Goal: Navigation & Orientation: Find specific page/section

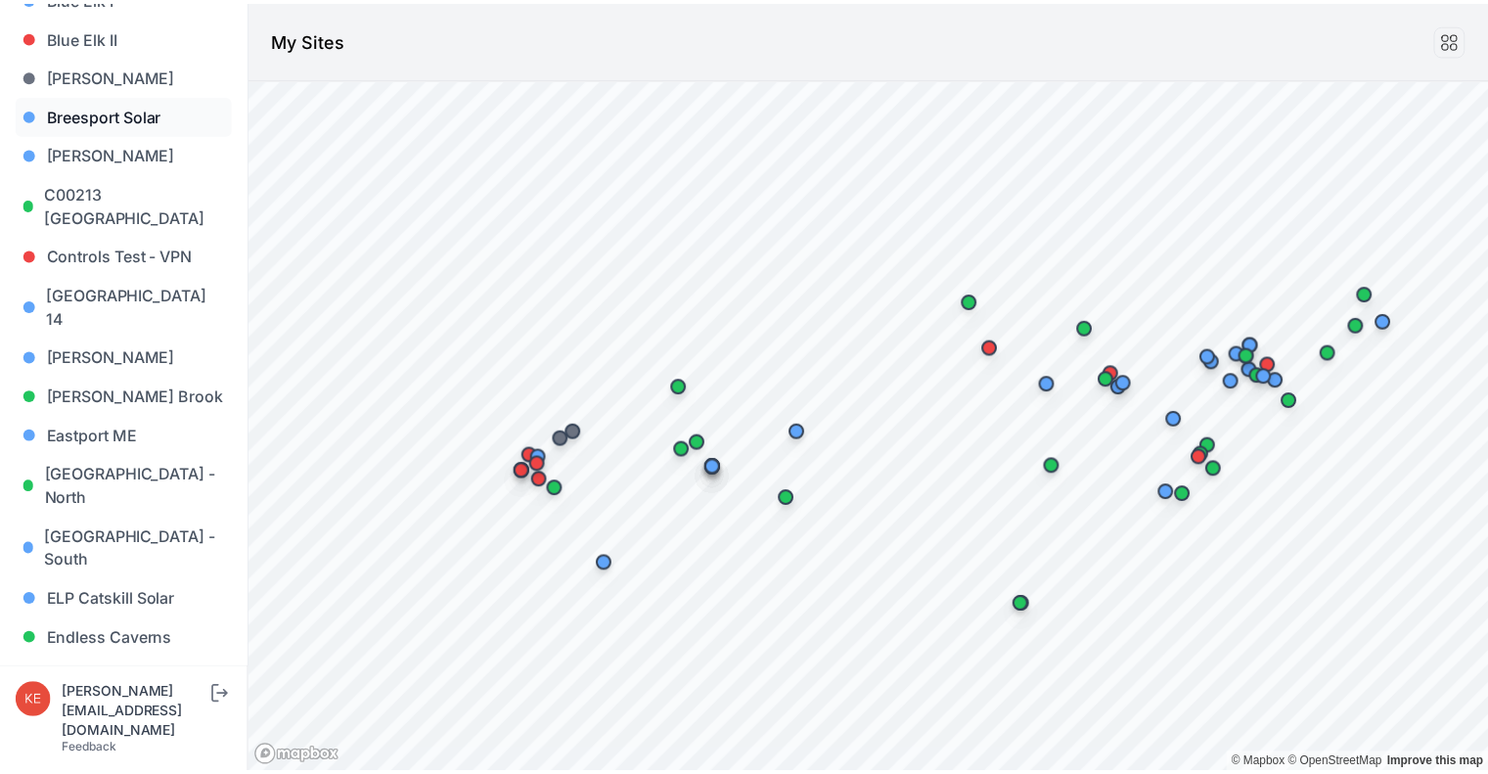
scroll to position [419, 0]
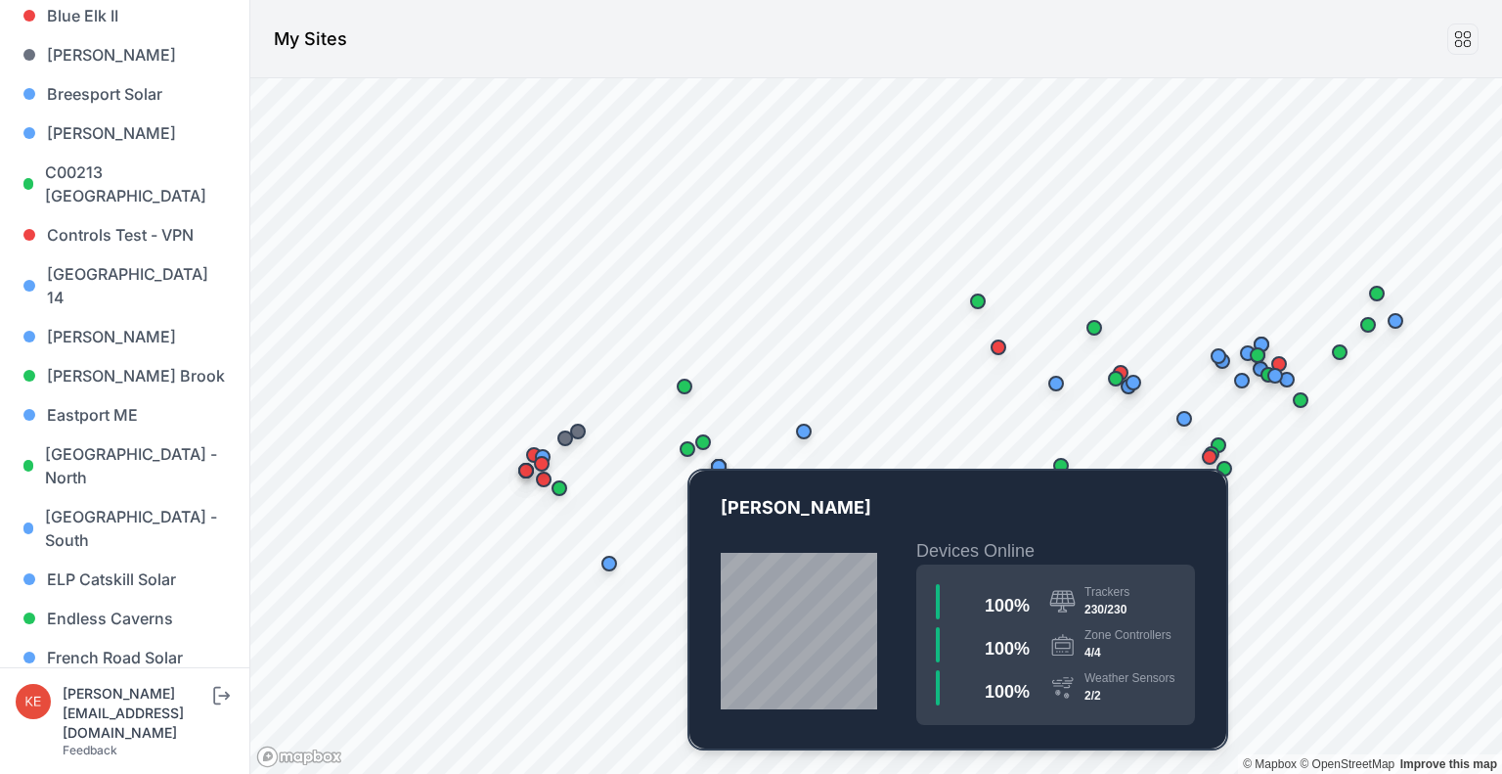
click at [706, 442] on div "Map marker" at bounding box center [687, 448] width 39 height 39
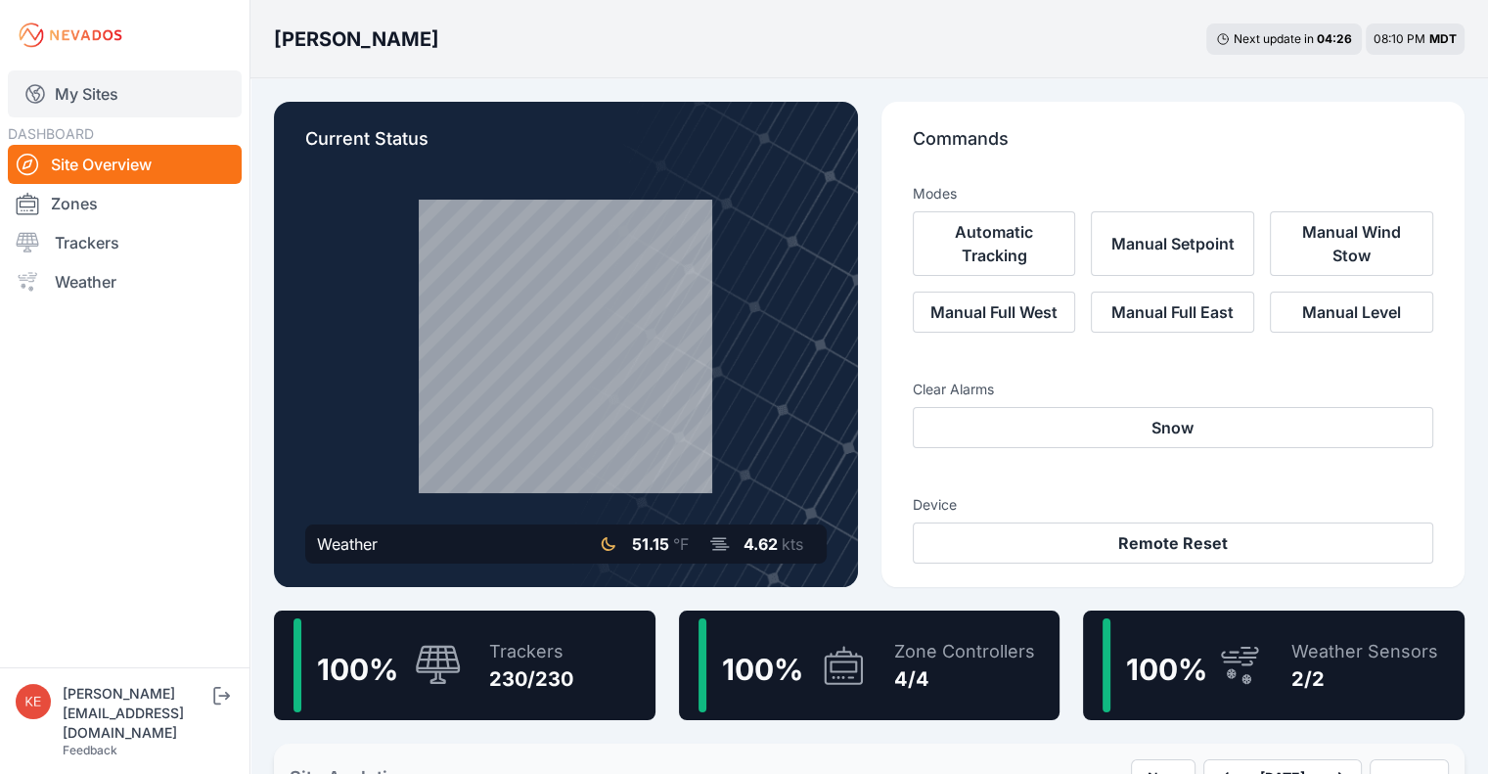
click at [89, 90] on link "My Sites" at bounding box center [125, 93] width 234 height 47
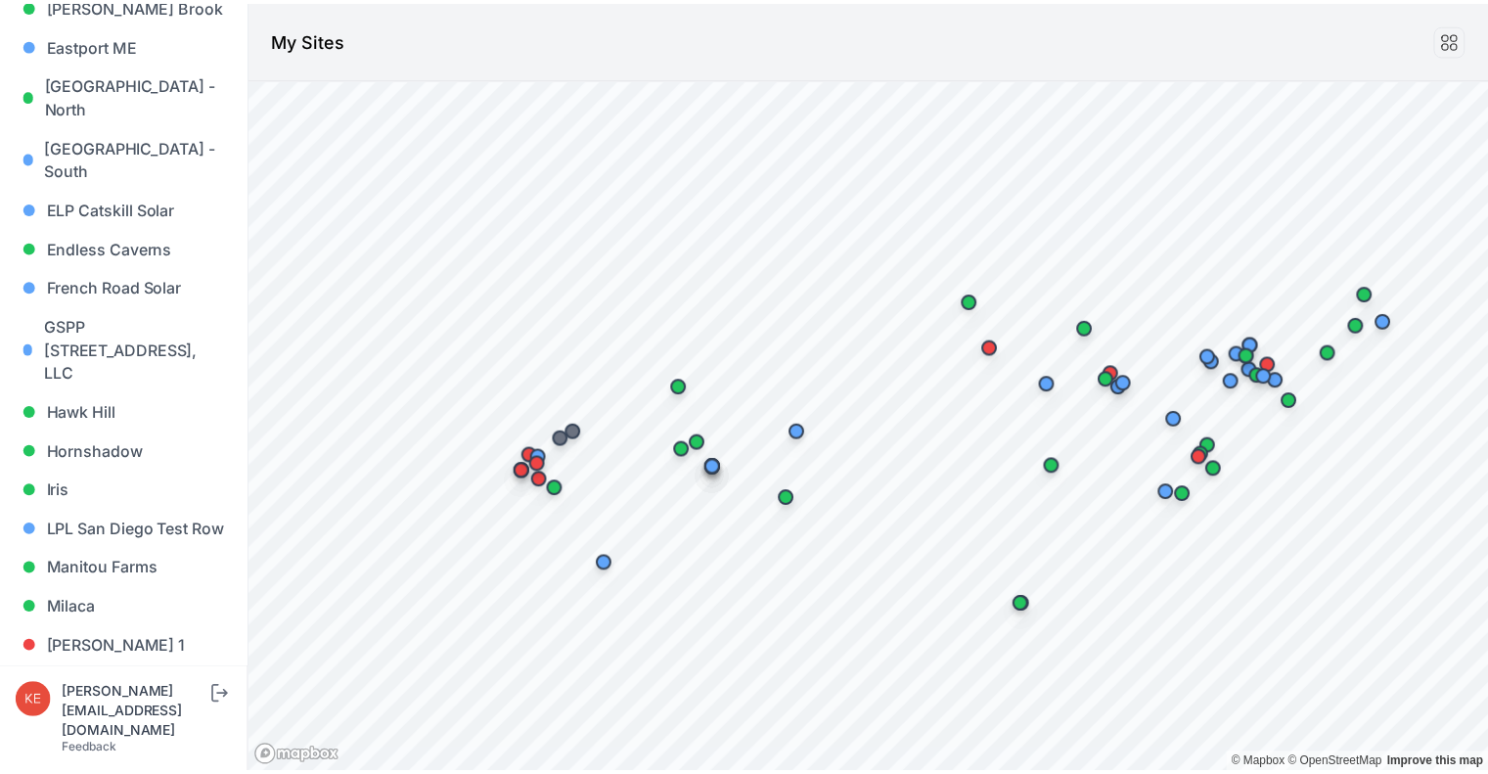
scroll to position [790, 0]
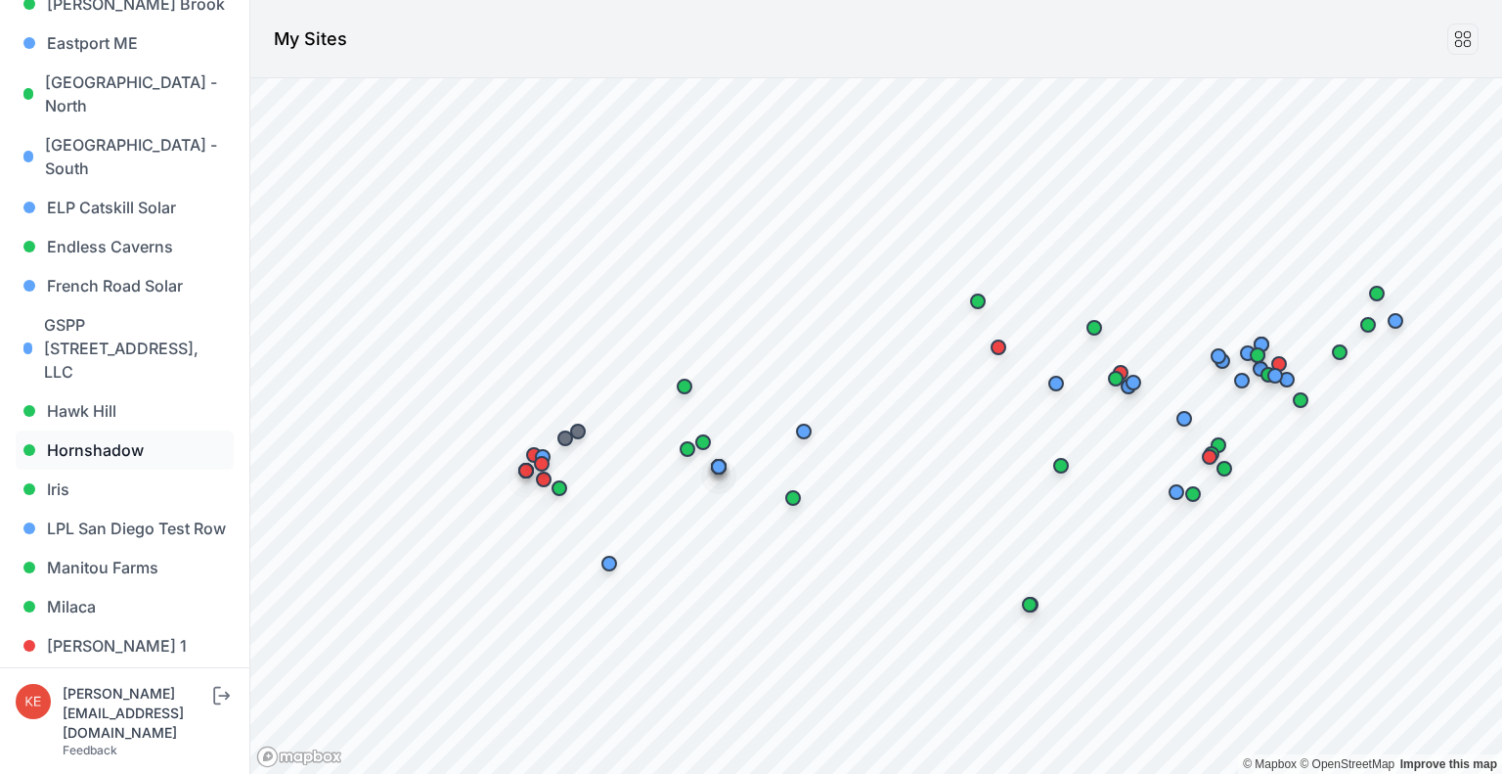
click at [112, 430] on link "Hornshadow" at bounding box center [125, 449] width 218 height 39
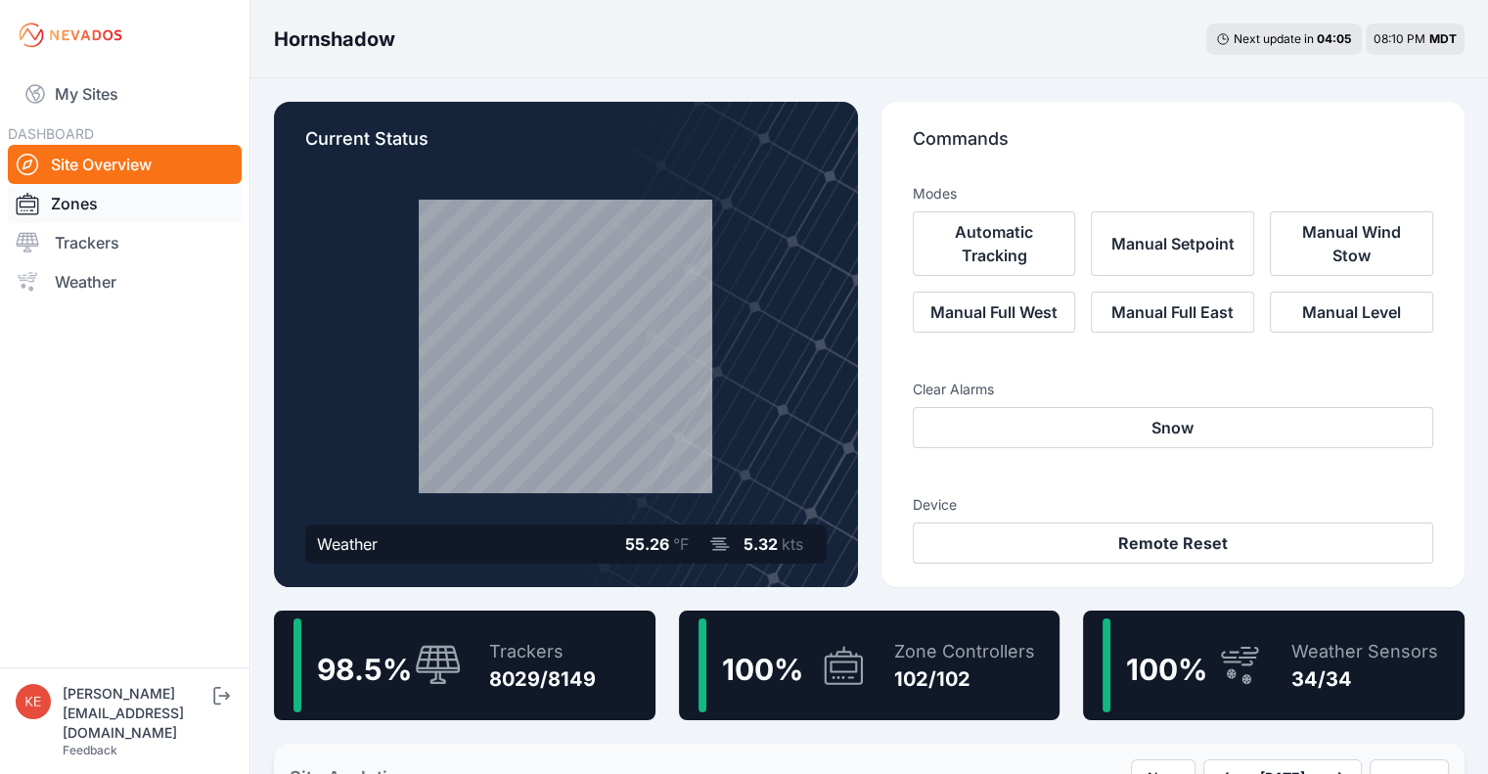
click at [78, 203] on link "Zones" at bounding box center [125, 203] width 234 height 39
click at [93, 203] on link "Zones" at bounding box center [125, 203] width 234 height 39
click at [88, 202] on link "Zones" at bounding box center [125, 203] width 234 height 39
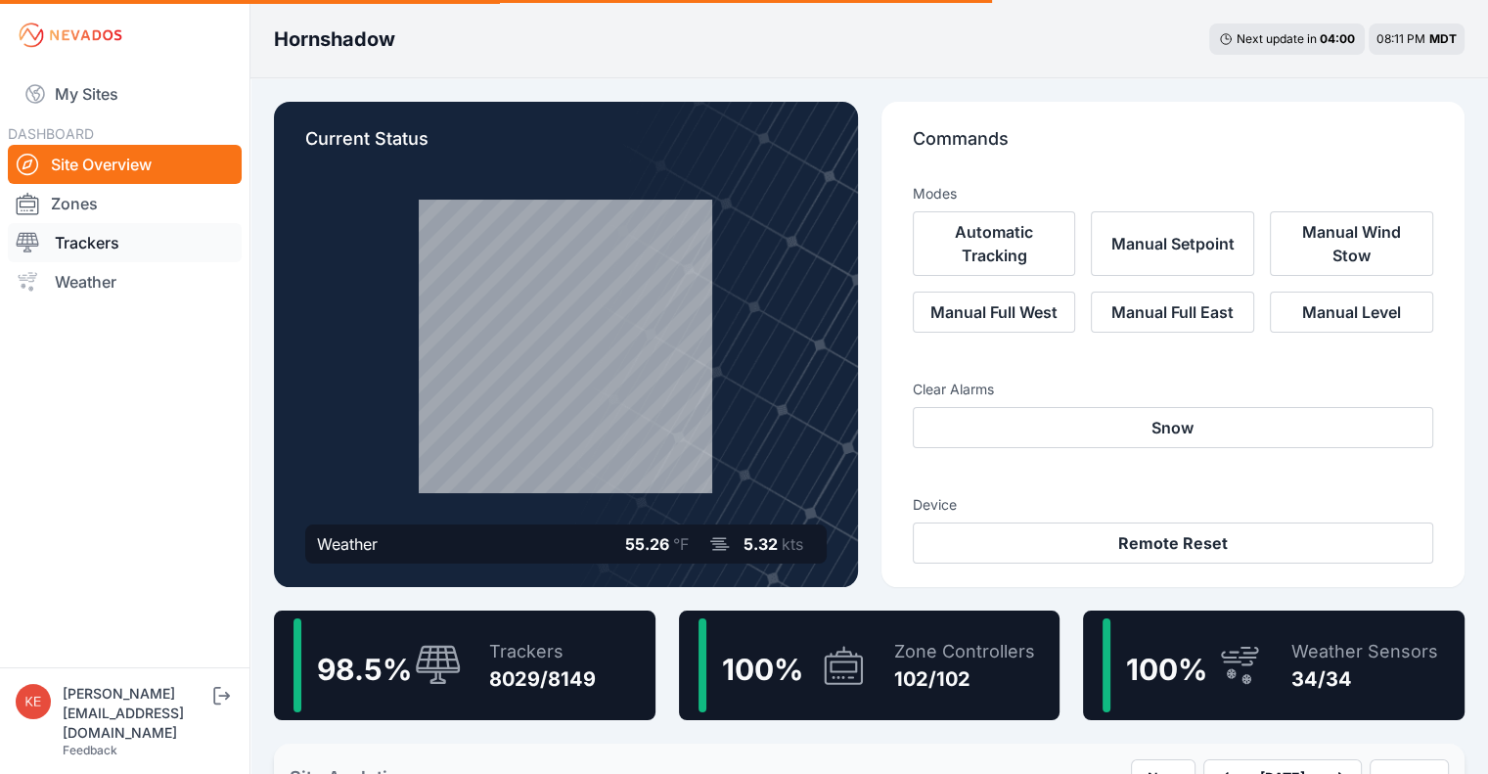
click at [94, 246] on link "Trackers" at bounding box center [125, 242] width 234 height 39
click at [839, 649] on icon at bounding box center [843, 665] width 47 height 45
click at [922, 642] on div "Zone Controllers" at bounding box center [964, 651] width 141 height 27
click at [91, 92] on link "My Sites" at bounding box center [125, 93] width 234 height 47
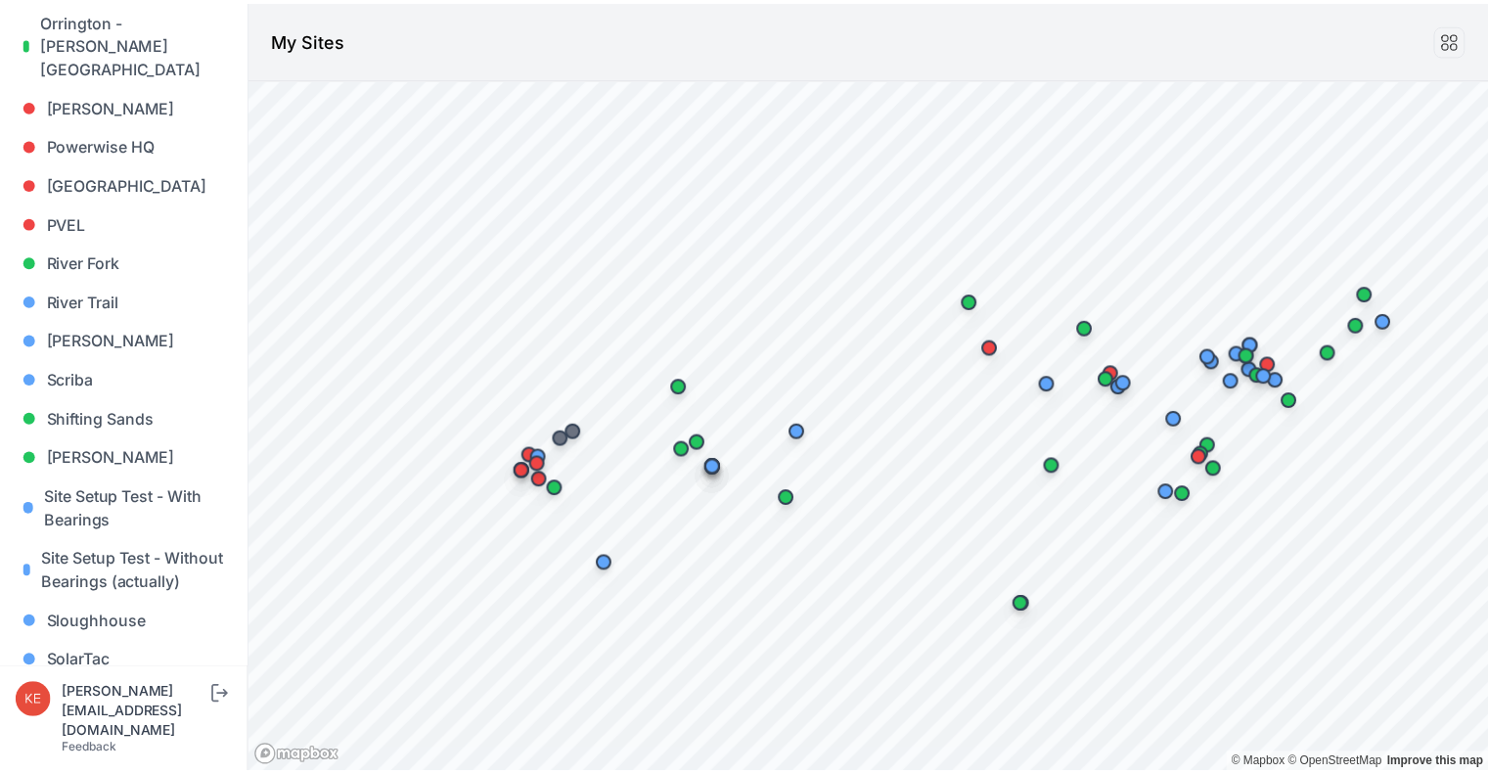
scroll to position [1618, 0]
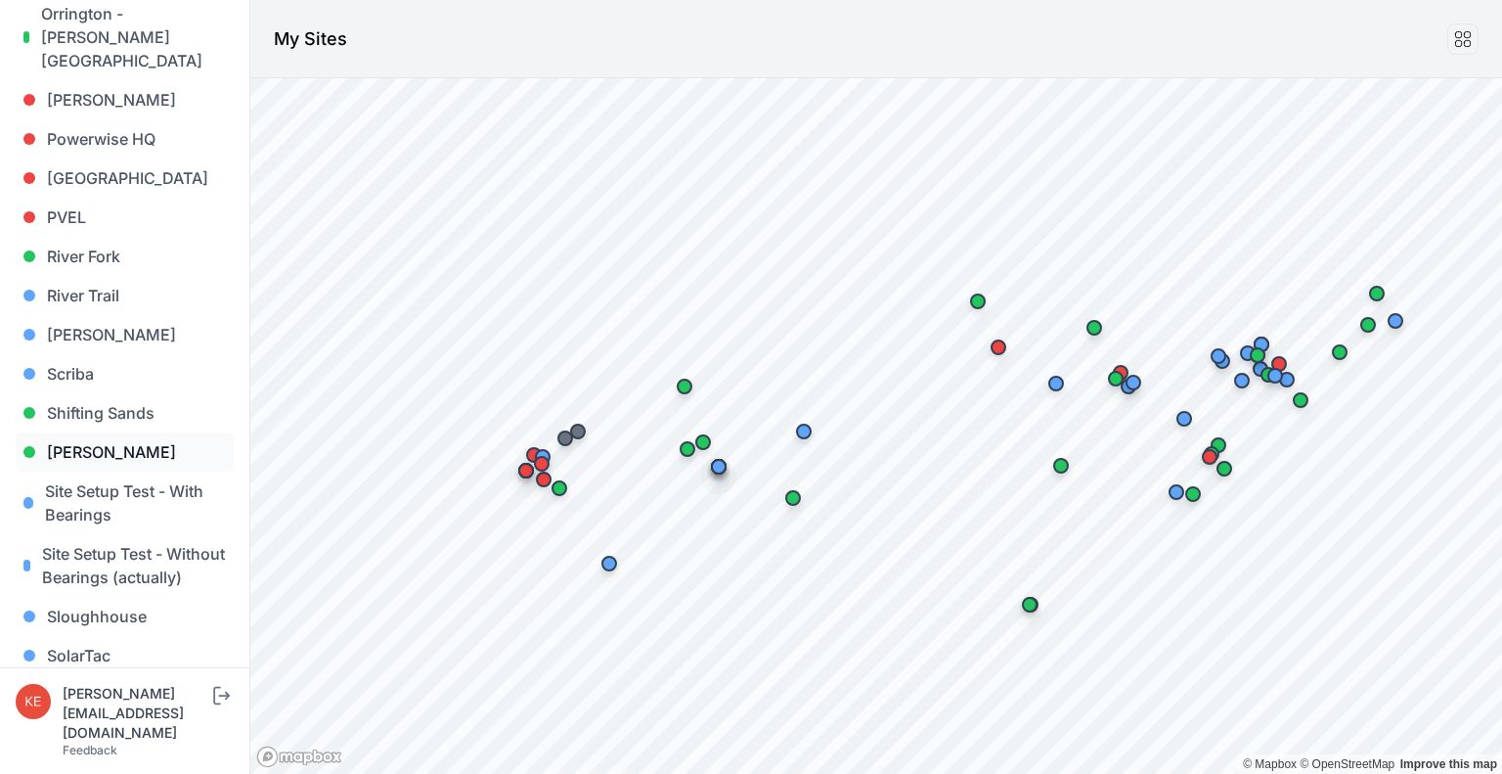
click at [96, 432] on link "[PERSON_NAME]" at bounding box center [125, 451] width 218 height 39
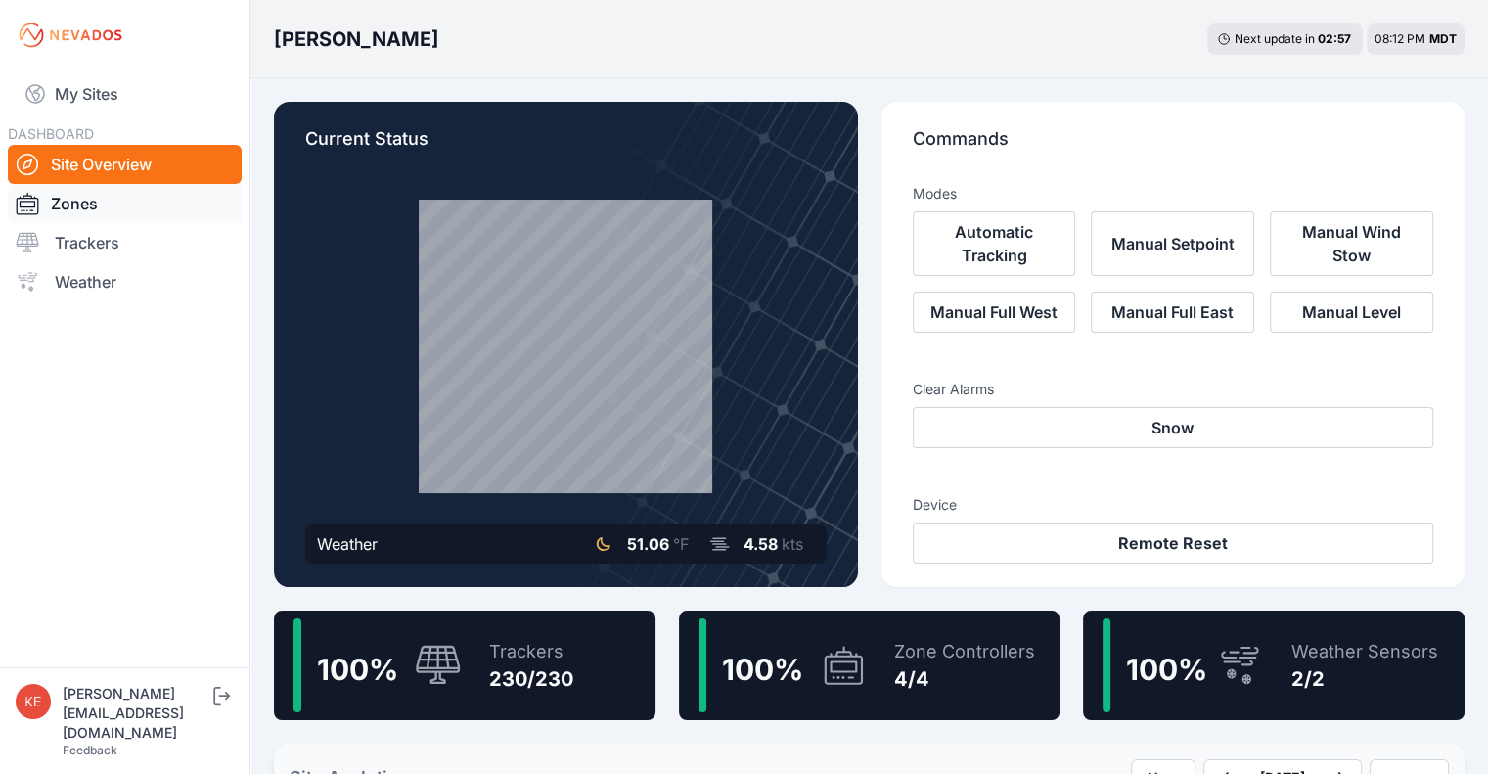
click at [81, 203] on link "Zones" at bounding box center [125, 203] width 234 height 39
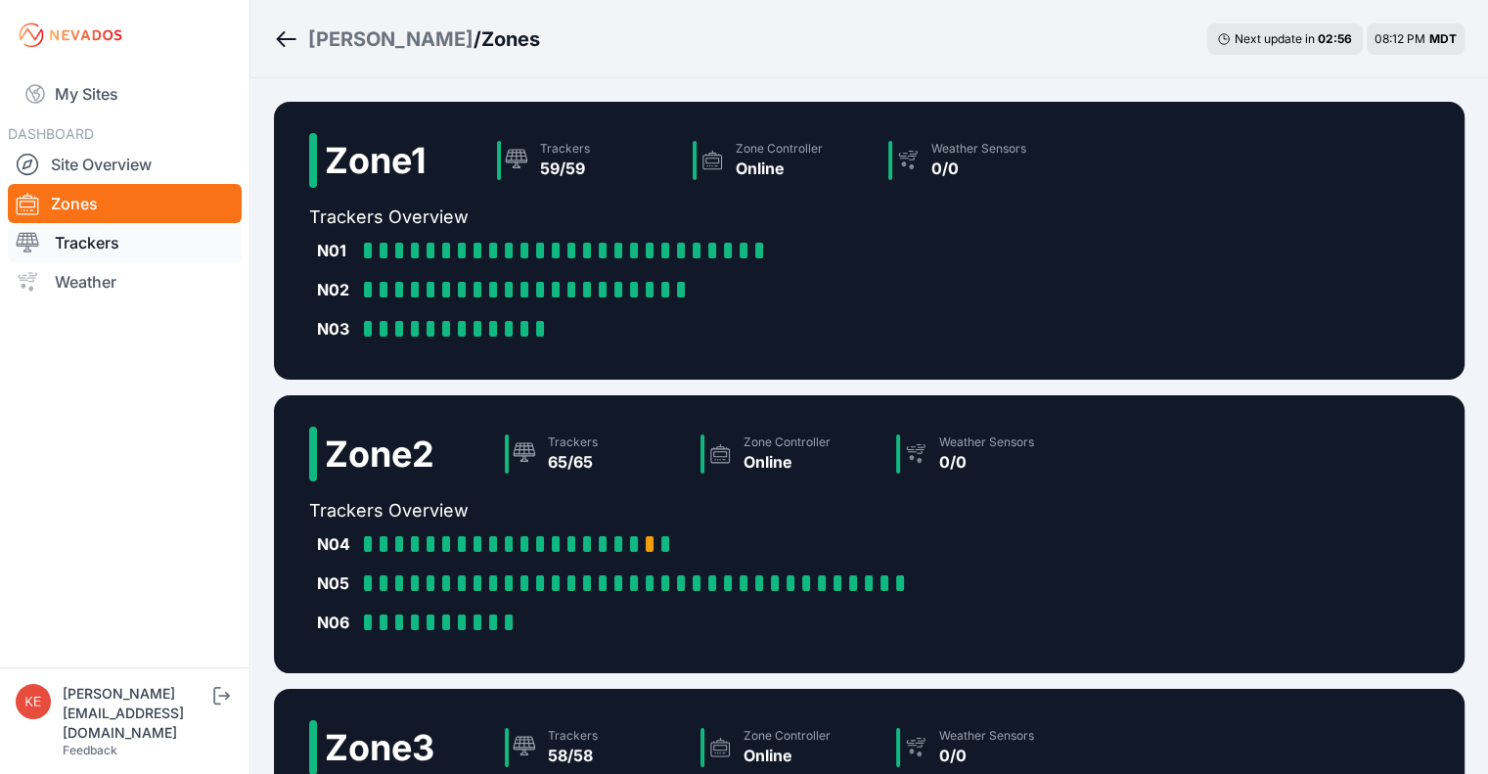
click at [89, 246] on link "Trackers" at bounding box center [125, 242] width 234 height 39
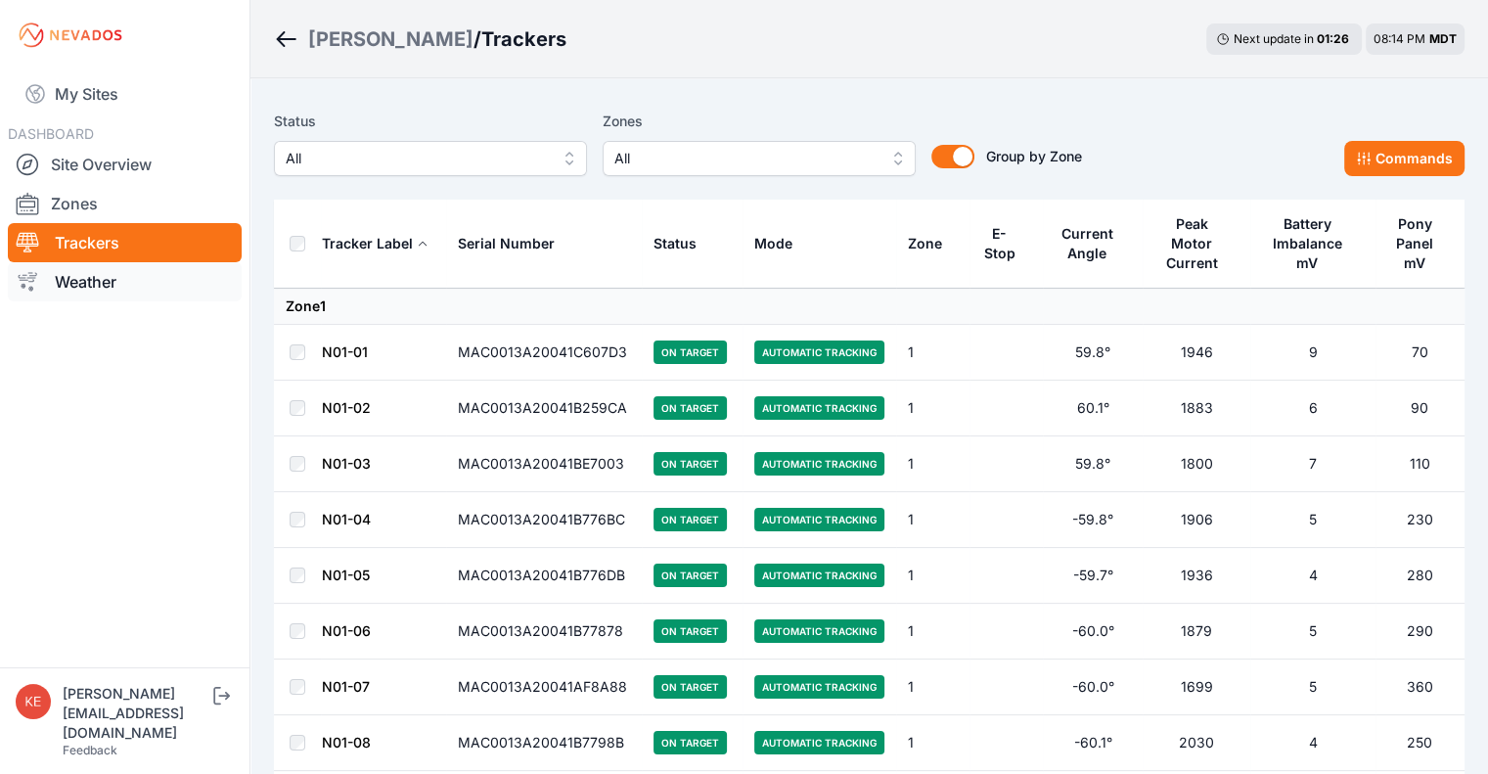
click at [95, 279] on link "Weather" at bounding box center [125, 281] width 234 height 39
